Goal: Transaction & Acquisition: Purchase product/service

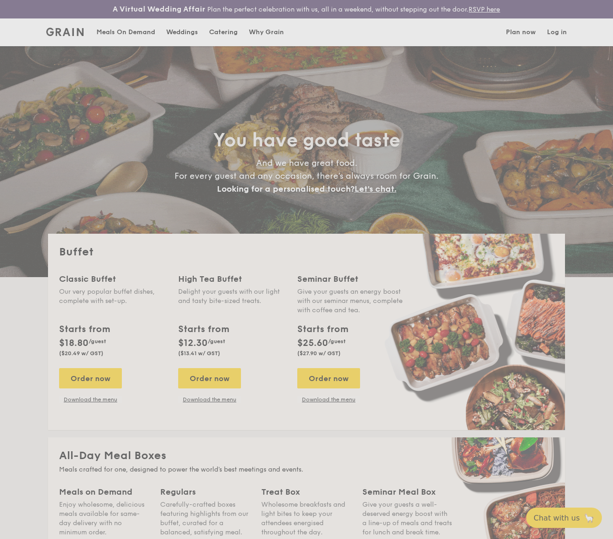
select select
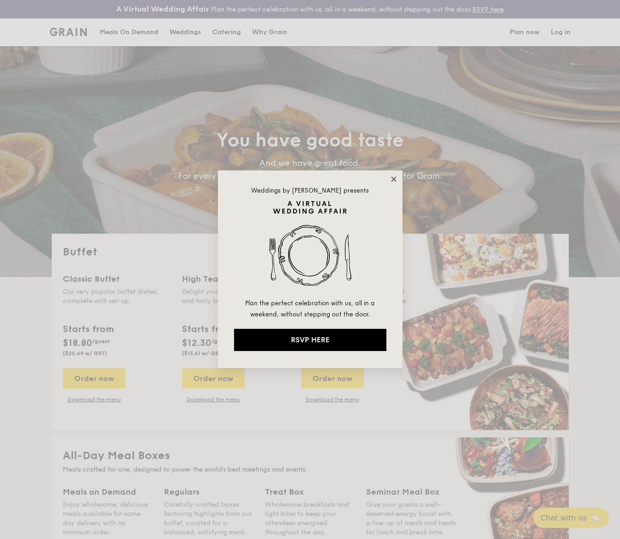
click at [393, 177] on icon at bounding box center [394, 179] width 8 height 8
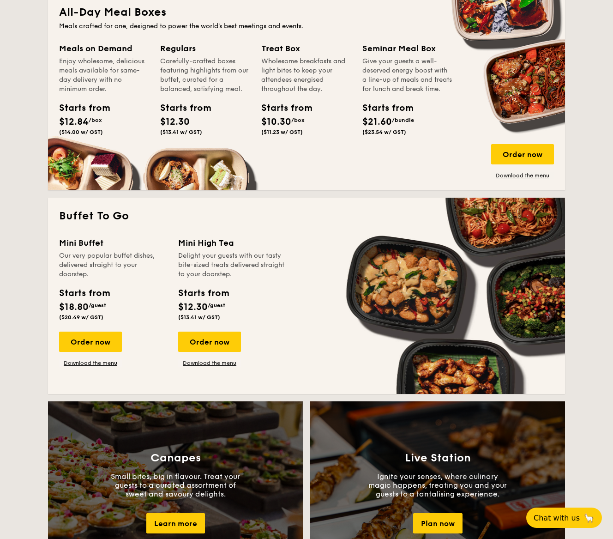
scroll to position [444, 0]
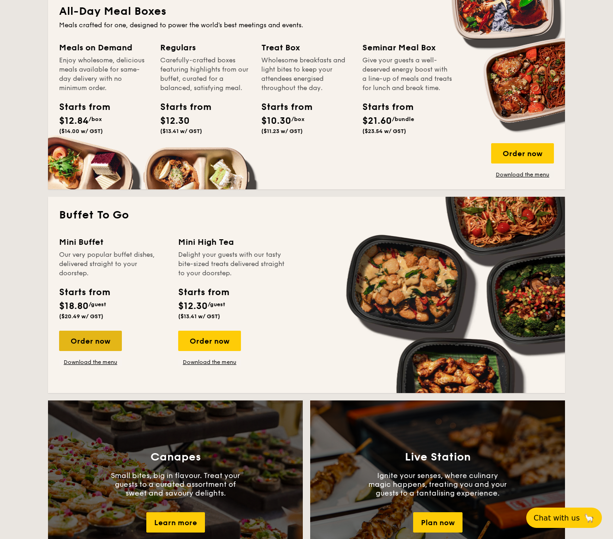
click at [89, 341] on div "Order now" at bounding box center [90, 341] width 63 height 20
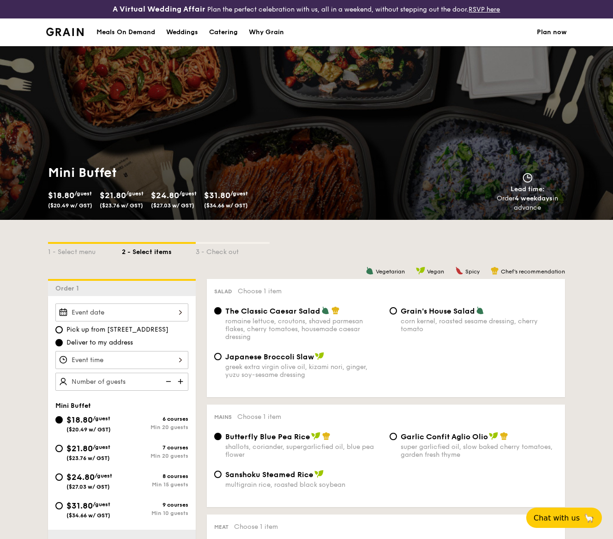
click at [180, 312] on div at bounding box center [121, 312] width 133 height 18
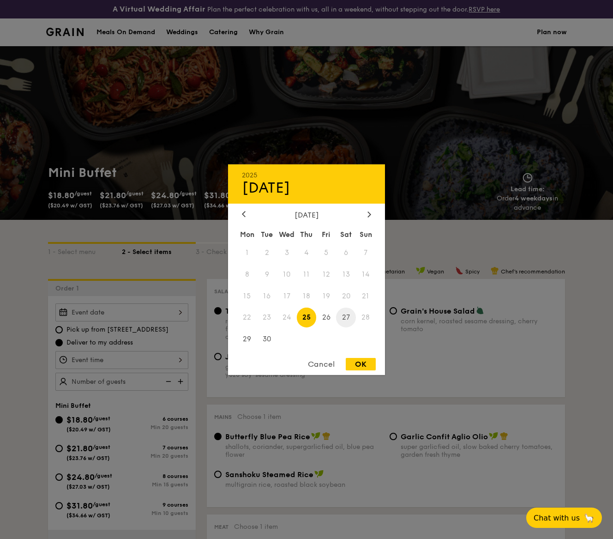
click at [348, 319] on span "27" at bounding box center [346, 317] width 20 height 20
click at [96, 331] on div at bounding box center [306, 269] width 613 height 539
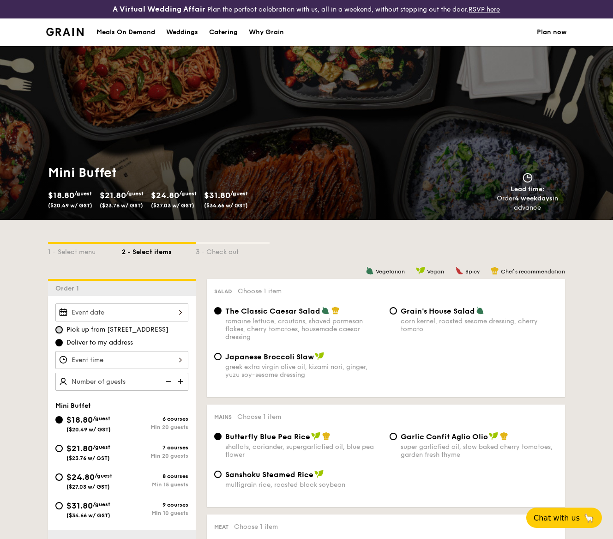
click at [58, 329] on input "Pick up from [STREET_ADDRESS]" at bounding box center [58, 329] width 7 height 7
radio input "true"
click at [181, 360] on div at bounding box center [121, 360] width 133 height 18
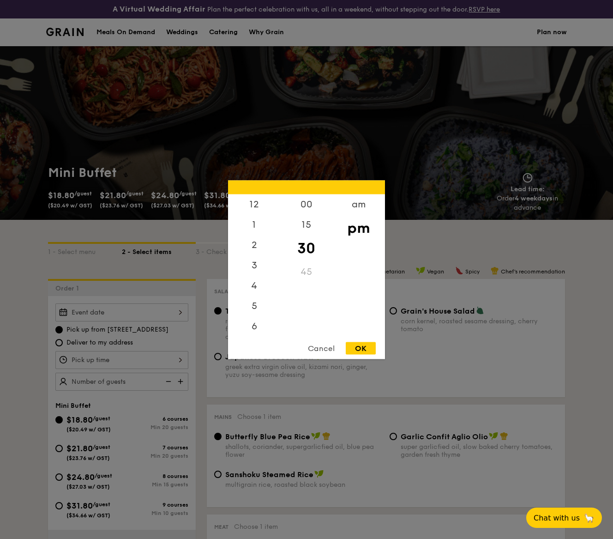
scroll to position [41, 0]
click at [255, 292] on div "6" at bounding box center [254, 288] width 52 height 27
click at [307, 207] on div "00" at bounding box center [306, 207] width 52 height 27
click at [368, 346] on div "OK" at bounding box center [361, 348] width 30 height 12
type input "6:00PM"
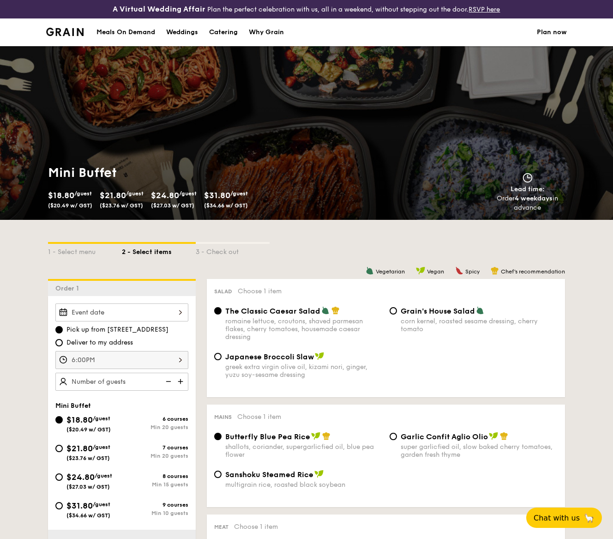
click at [183, 381] on img at bounding box center [182, 382] width 14 height 18
click at [166, 380] on img at bounding box center [168, 382] width 14 height 18
type input "25 guests"
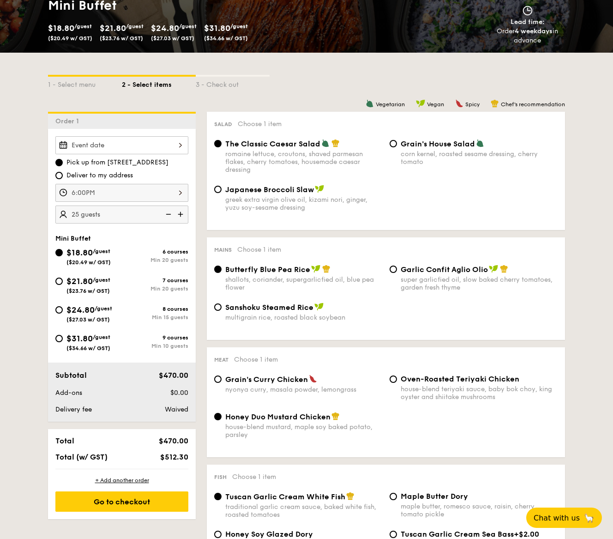
scroll to position [167, 0]
click at [55, 308] on input "$24.80 /guest ($27.03 w/ GST) 8 courses Min 15 guests" at bounding box center [58, 309] width 7 height 7
radio input "true"
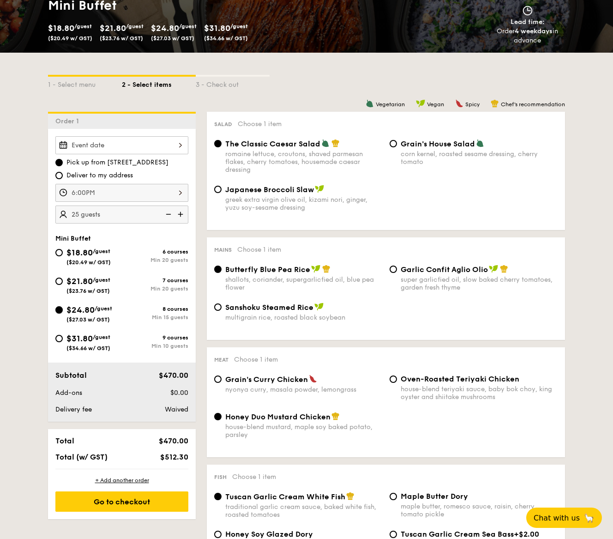
radio input "false"
radio input "true"
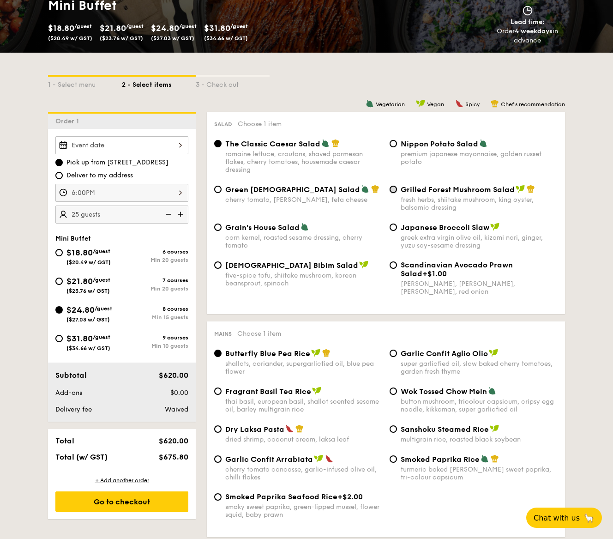
click at [396, 191] on input "Grilled Forest Mushroom Salad fresh herbs, shiitake mushroom, king oyster, bals…" at bounding box center [393, 189] width 7 height 7
radio input "true"
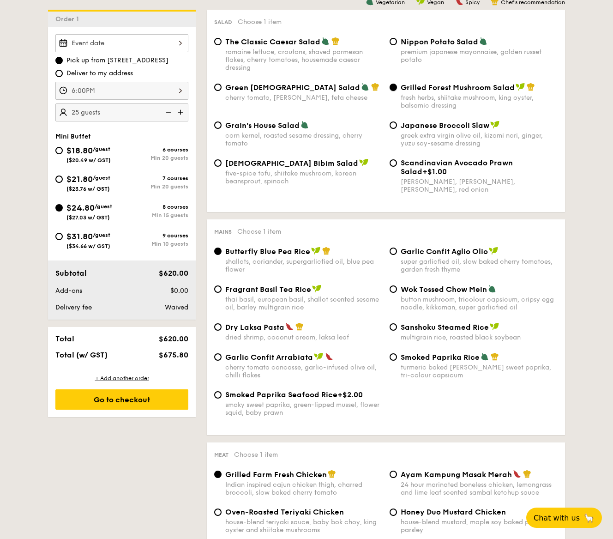
scroll to position [278, 0]
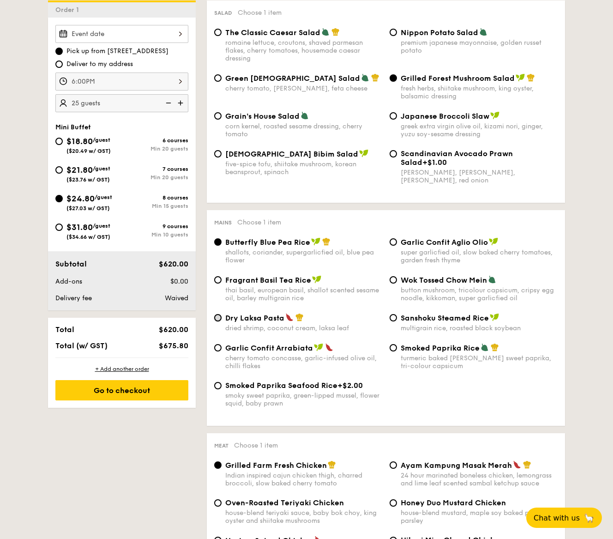
click at [217, 319] on input "Dry Laksa Pasta dried shrimp, coconut cream, laksa leaf" at bounding box center [217, 317] width 7 height 7
radio input "true"
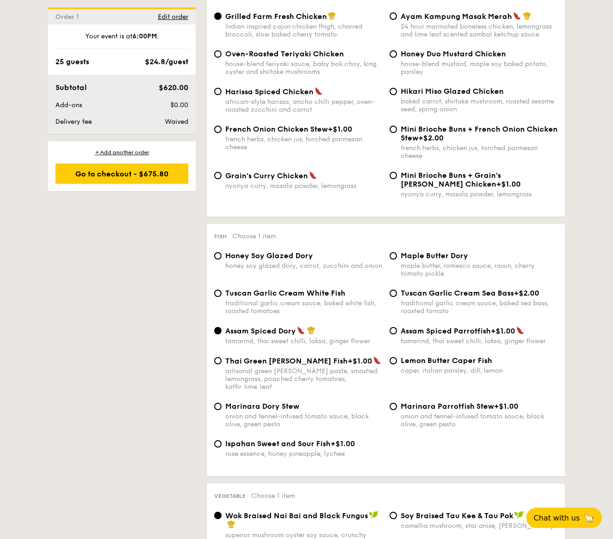
scroll to position [776, 0]
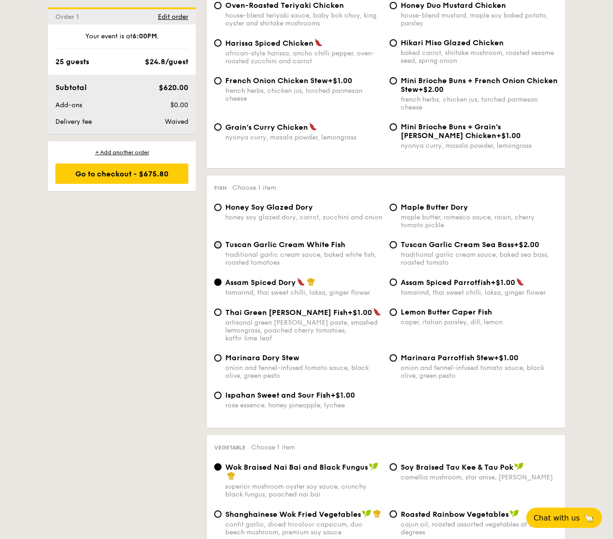
click at [219, 248] on input "Tuscan Garlic Cream White Fish traditional garlic cream sauce, baked white fish…" at bounding box center [217, 244] width 7 height 7
radio input "true"
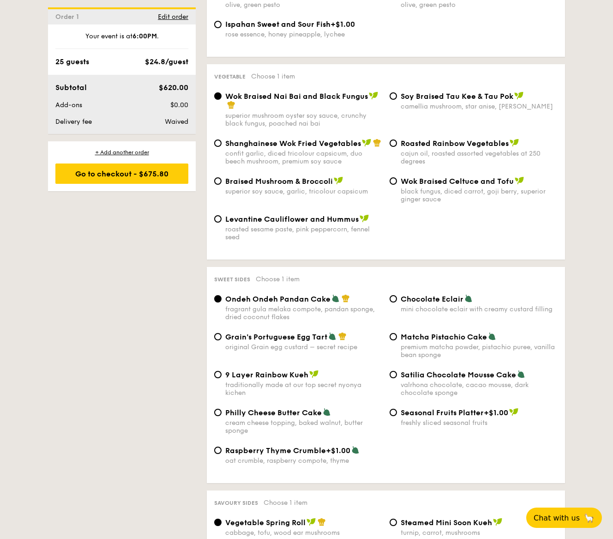
scroll to position [1193, 0]
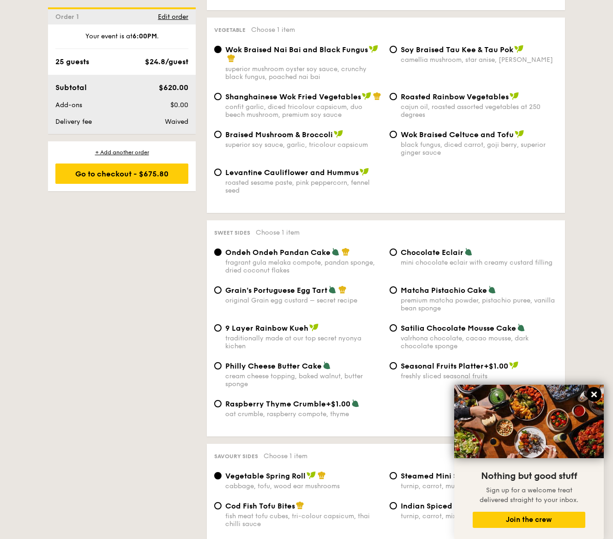
click at [594, 392] on icon at bounding box center [594, 394] width 8 height 8
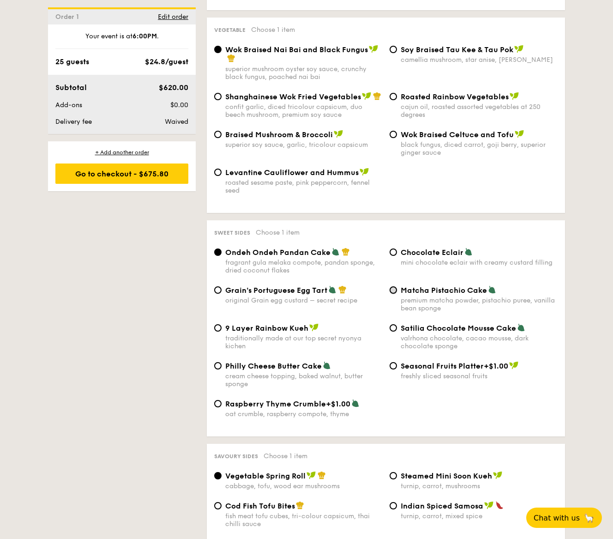
click at [392, 293] on input "Matcha Pistachio Cake premium matcha powder, pistachio puree, vanilla bean spon…" at bounding box center [393, 289] width 7 height 7
radio input "true"
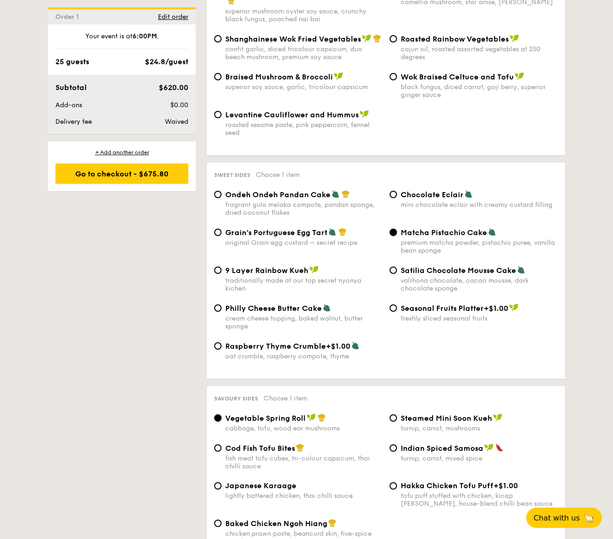
scroll to position [1462, 0]
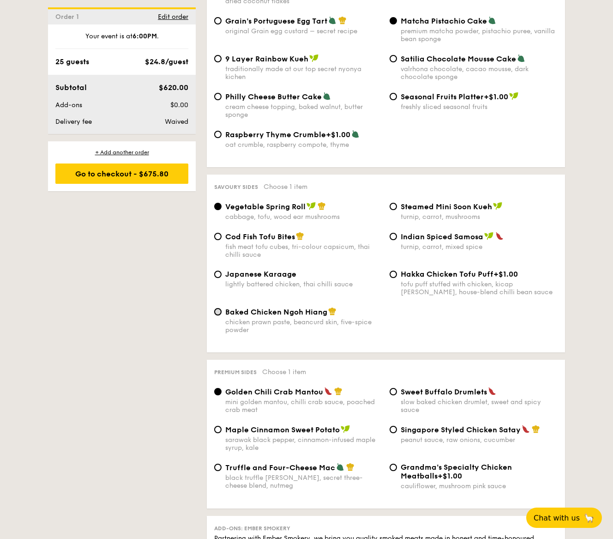
click at [218, 315] on input "Baked Chicken Ngoh Hiang chicken prawn paste, beancurd skin, five-spice powder" at bounding box center [217, 311] width 7 height 7
radio input "true"
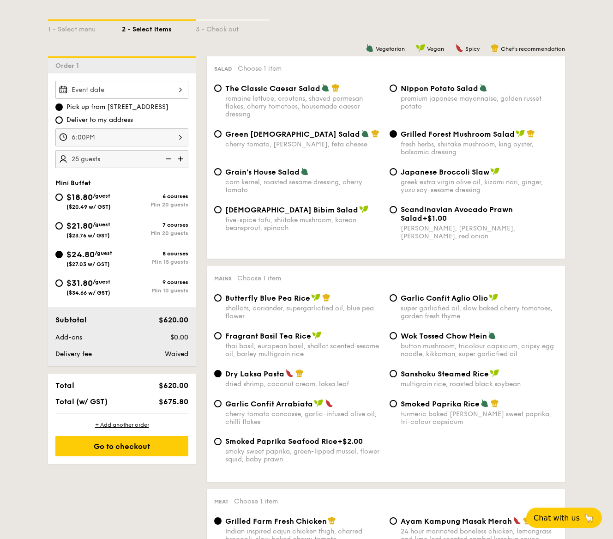
scroll to position [262, 0]
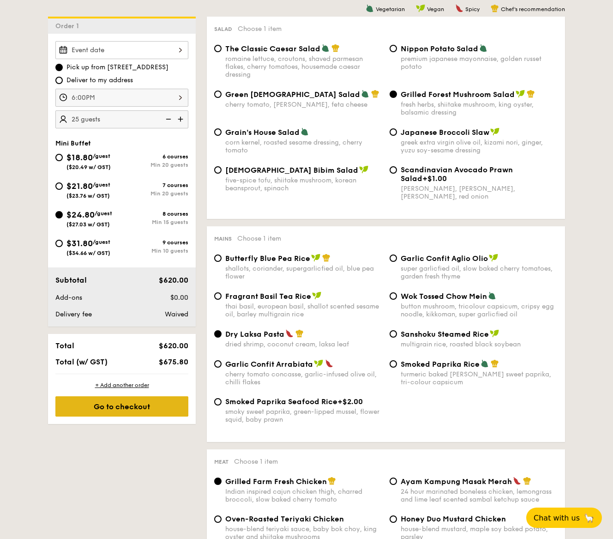
click at [135, 404] on div "Go to checkout" at bounding box center [121, 406] width 133 height 20
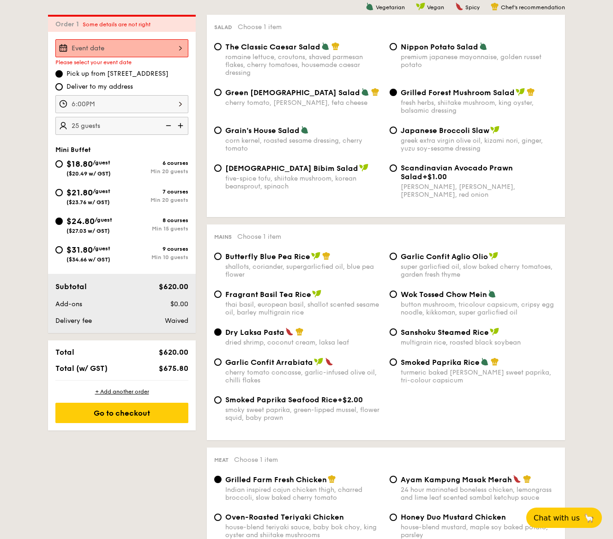
scroll to position [265, 0]
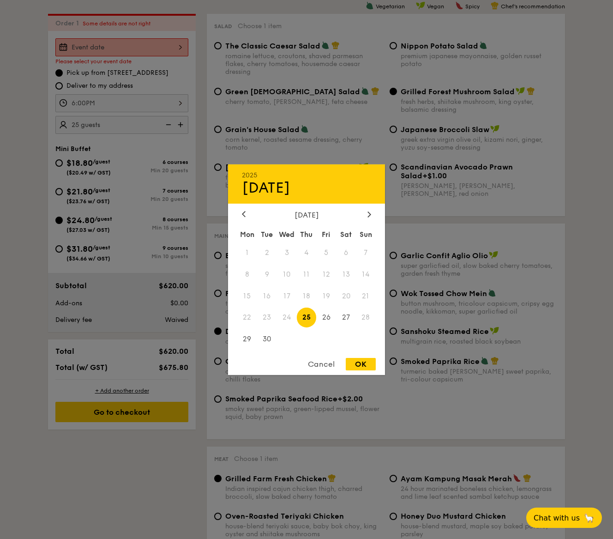
click at [179, 45] on div "2025 Sep [DATE] Tue Wed Thu Fri Sat Sun 1 2 3 4 5 6 7 8 9 10 11 12 13 14 15 16 …" at bounding box center [121, 47] width 133 height 18
click at [348, 319] on span "27" at bounding box center [346, 317] width 20 height 20
click at [364, 362] on div "OK" at bounding box center [361, 364] width 30 height 12
type input "[DATE]"
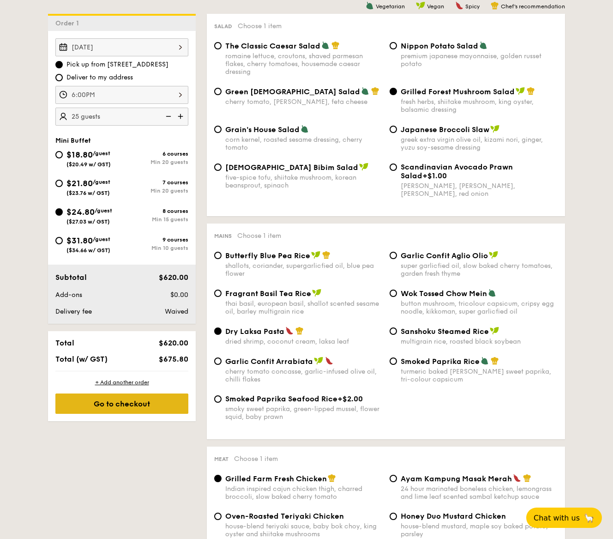
click at [143, 404] on div "Go to checkout" at bounding box center [121, 403] width 133 height 20
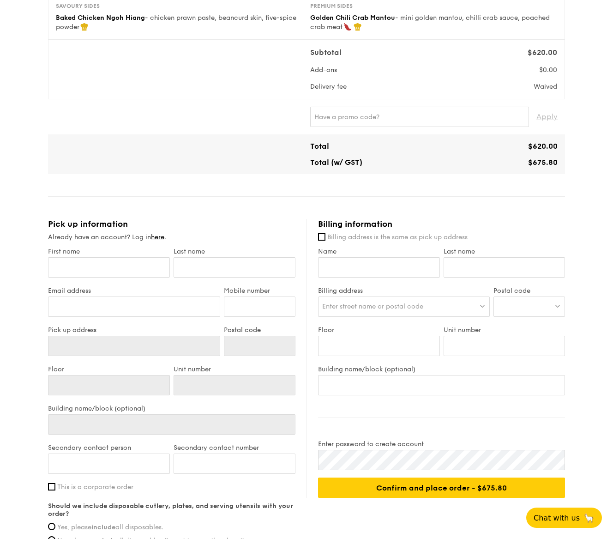
type input "[STREET_ADDRESS]"
type input "369972"
type input "05"
type input "01"
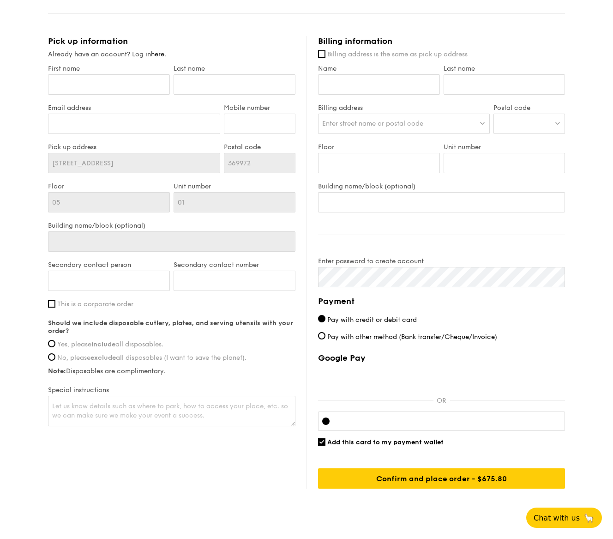
scroll to position [473, 0]
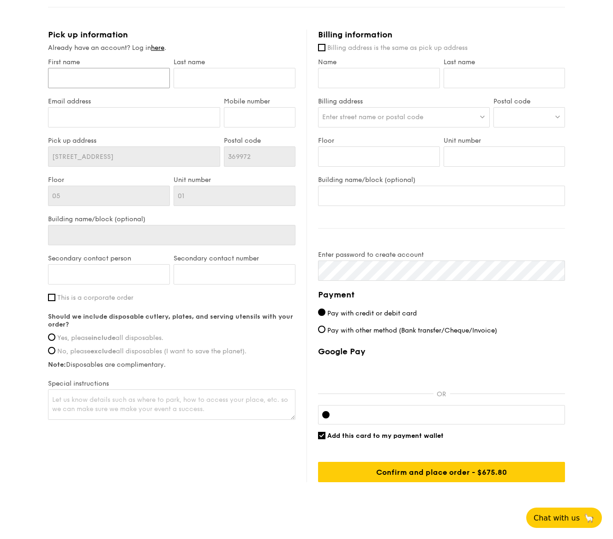
click at [91, 86] on input "First name" at bounding box center [109, 78] width 122 height 20
type input "h"
type input "[PERSON_NAME]"
click at [212, 83] on input "text" at bounding box center [235, 78] width 122 height 20
type input "Ong"
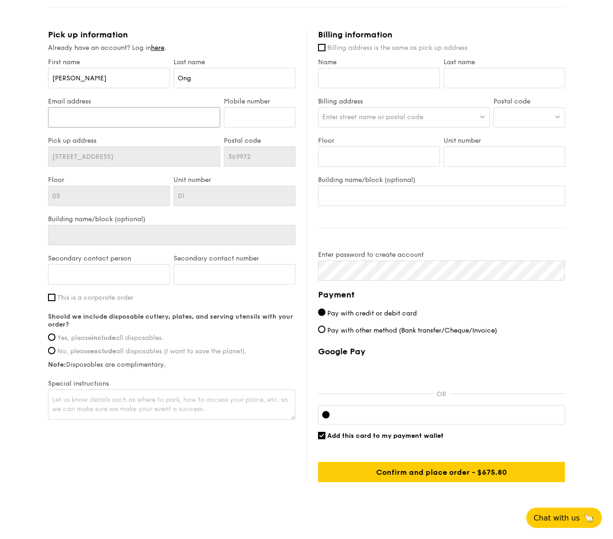
click at [79, 119] on input "Email address" at bounding box center [134, 117] width 172 height 20
type input "[EMAIL_ADDRESS][DOMAIN_NAME]"
click at [261, 119] on input "Mobile number" at bounding box center [260, 117] width 72 height 20
type input "96612831"
click at [51, 337] on input "Yes, please include all disposables." at bounding box center [51, 336] width 7 height 7
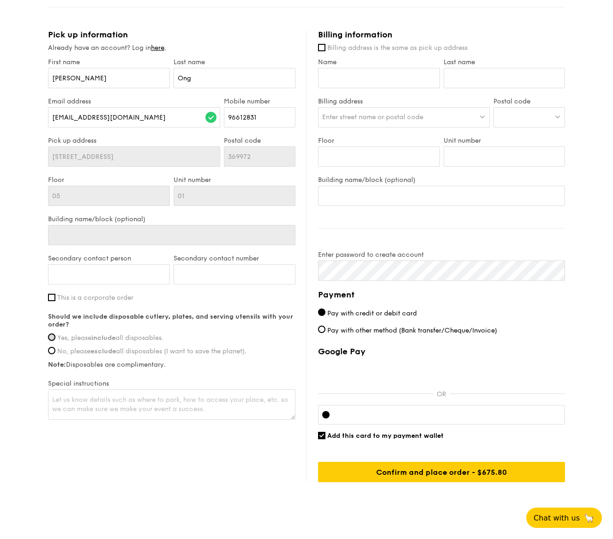
radio input "true"
click at [342, 82] on input "Name" at bounding box center [379, 78] width 122 height 20
type input "[PERSON_NAME]"
click at [486, 81] on input "Last name" at bounding box center [505, 78] width 122 height 20
type input "o"
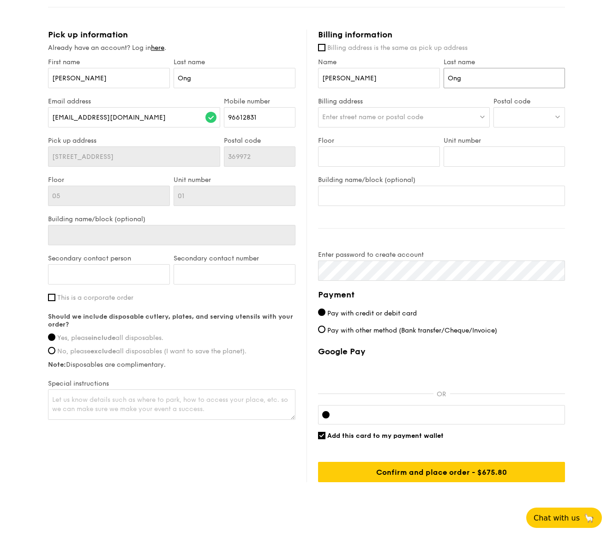
type input "Ong"
click at [557, 112] on div at bounding box center [530, 117] width 72 height 20
click at [524, 114] on input "search" at bounding box center [529, 118] width 71 height 20
type input "268697"
click at [504, 136] on div "[STREET_ADDRESS]" at bounding box center [522, 136] width 48 height 9
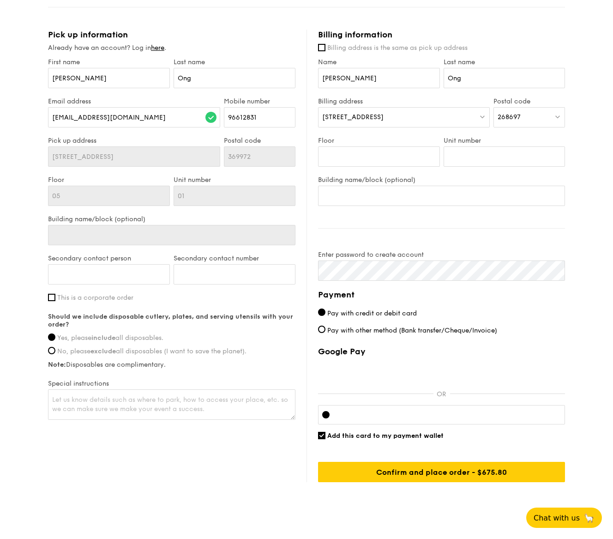
scroll to position [489, 0]
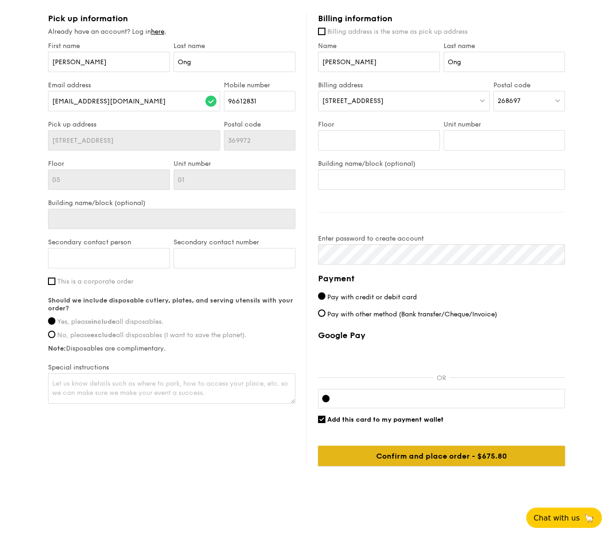
click at [443, 457] on input "Confirm and place order - $675.80" at bounding box center [441, 456] width 247 height 20
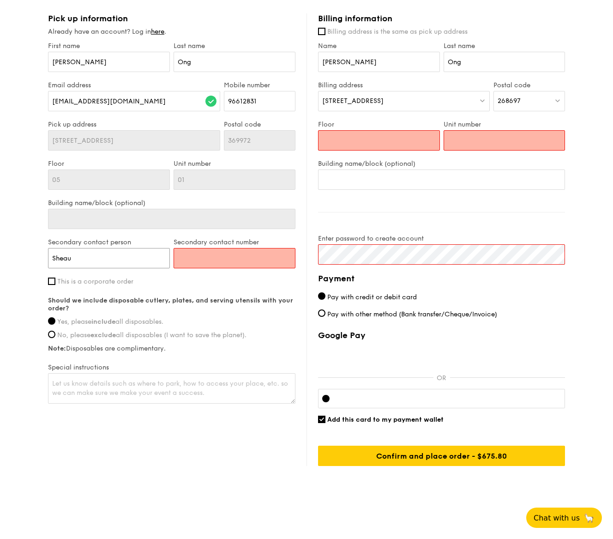
click input "submit" at bounding box center [0, 0] width 0 height 0
drag, startPoint x: 83, startPoint y: 259, endPoint x: 30, endPoint y: 258, distance: 52.6
click at [30, 258] on div "1 - Select menu 2 - Select items 3 - Check out Mini Buffet $24.80 /guest ($27.0…" at bounding box center [306, 16] width 613 height 973
type input "fen"
click at [199, 256] on input "Secondary contact number" at bounding box center [235, 258] width 122 height 20
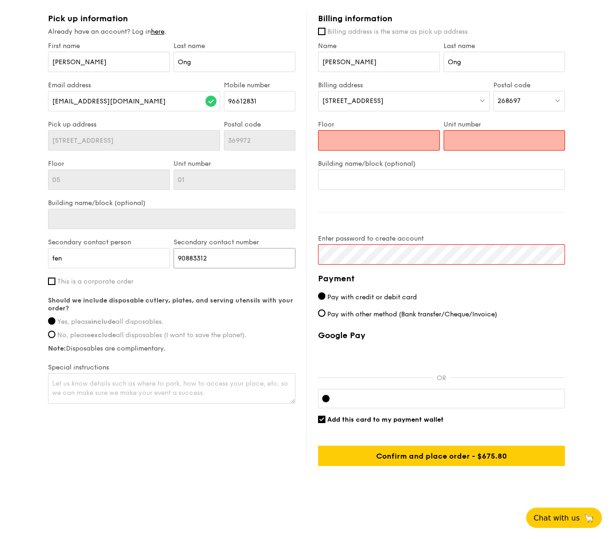
type input "90883312"
click at [361, 142] on input "Floor" at bounding box center [379, 140] width 122 height 20
type input "00"
click at [487, 133] on input "Unit number" at bounding box center [505, 140] width 122 height 20
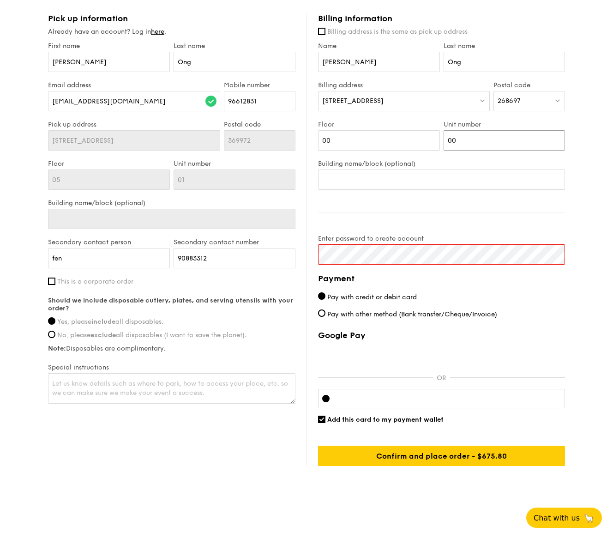
type input "00"
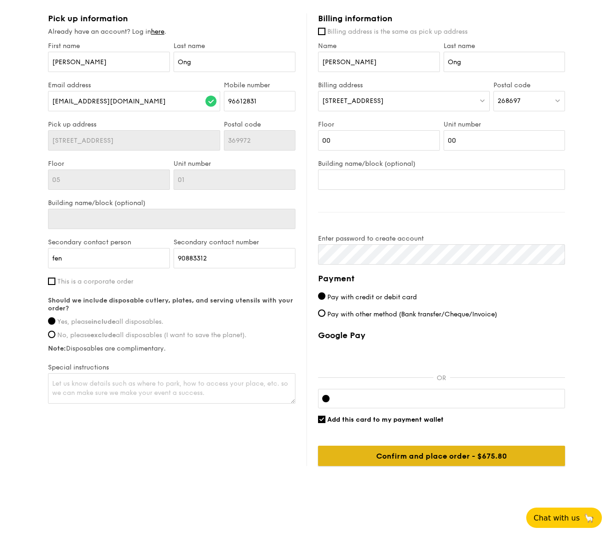
click at [453, 454] on input "Confirm and place order - $675.80" at bounding box center [441, 456] width 247 height 20
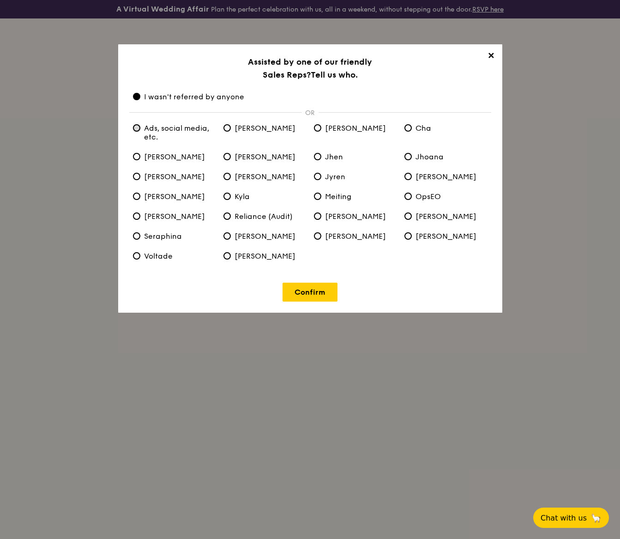
click at [137, 128] on etc\ "Ads, social media, etc." at bounding box center [136, 127] width 7 height 7
radio etc\ "true"
radio anyone "false"
click at [301, 290] on link "Confirm" at bounding box center [310, 292] width 55 height 19
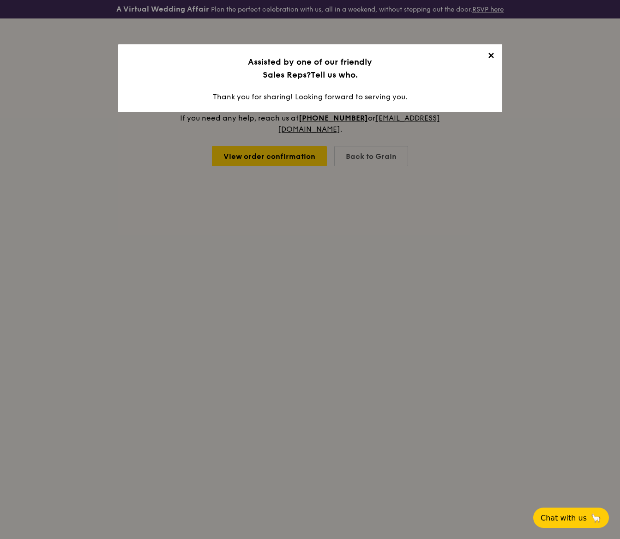
click at [493, 53] on span "✕" at bounding box center [491, 57] width 13 height 13
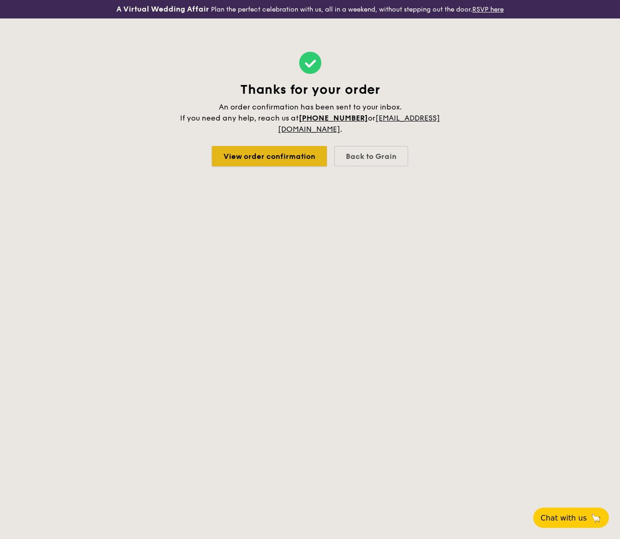
click at [282, 154] on link "View order confirmation" at bounding box center [269, 156] width 115 height 20
